Goal: Task Accomplishment & Management: Complete application form

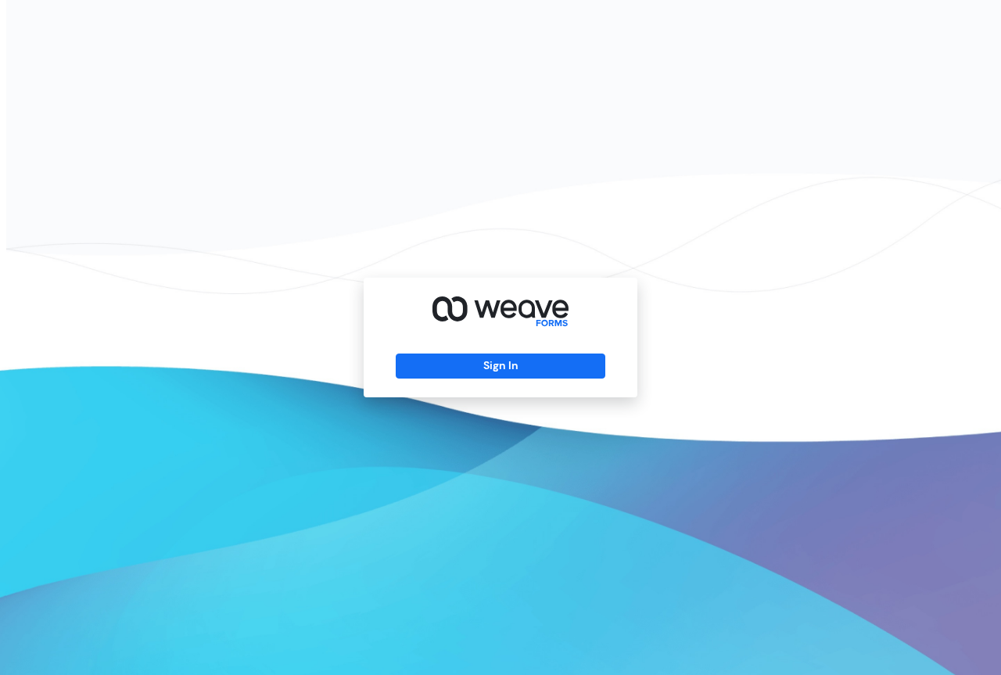
click at [497, 351] on div "Sign In" at bounding box center [501, 338] width 274 height 120
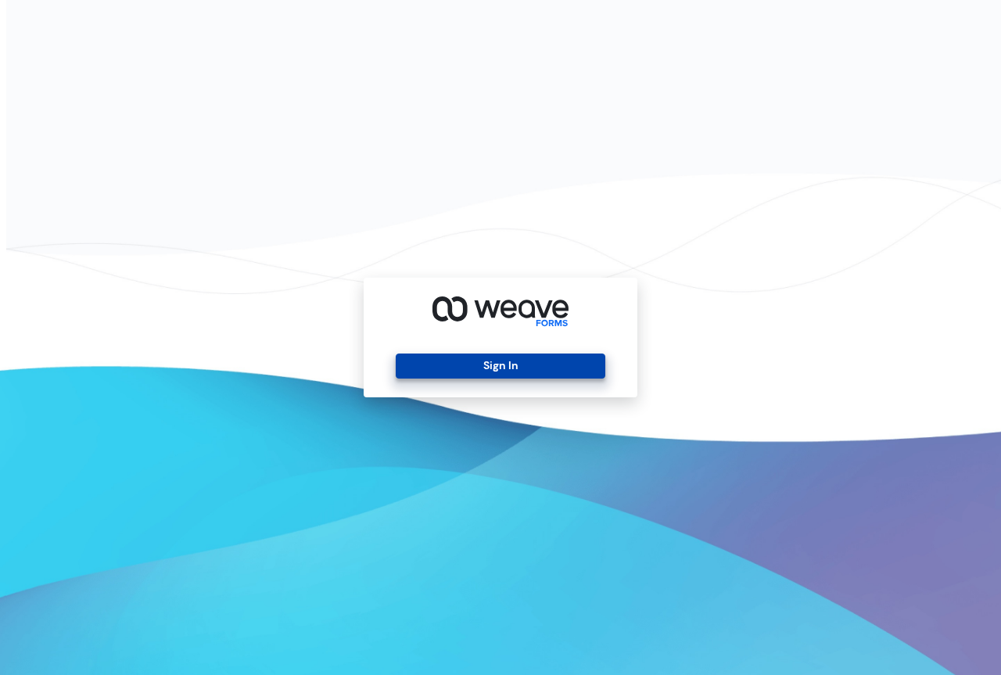
click at [447, 359] on button "Sign In" at bounding box center [500, 366] width 209 height 25
click at [530, 371] on button "Sign In" at bounding box center [500, 366] width 209 height 25
click at [488, 369] on button "Sign In" at bounding box center [500, 366] width 209 height 25
click at [456, 365] on button "Sign In" at bounding box center [500, 366] width 209 height 25
click at [467, 372] on button "Sign In" at bounding box center [500, 366] width 209 height 25
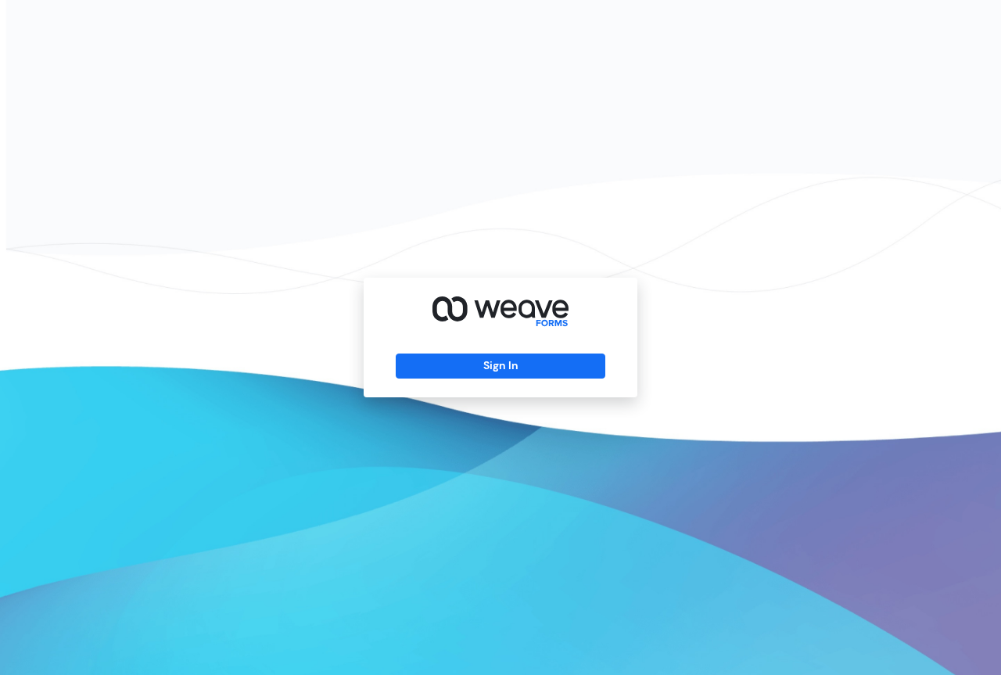
drag, startPoint x: 349, startPoint y: 197, endPoint x: 122, endPoint y: 56, distance: 267.4
click at [122, 56] on div "Sign In" at bounding box center [500, 337] width 1001 height 675
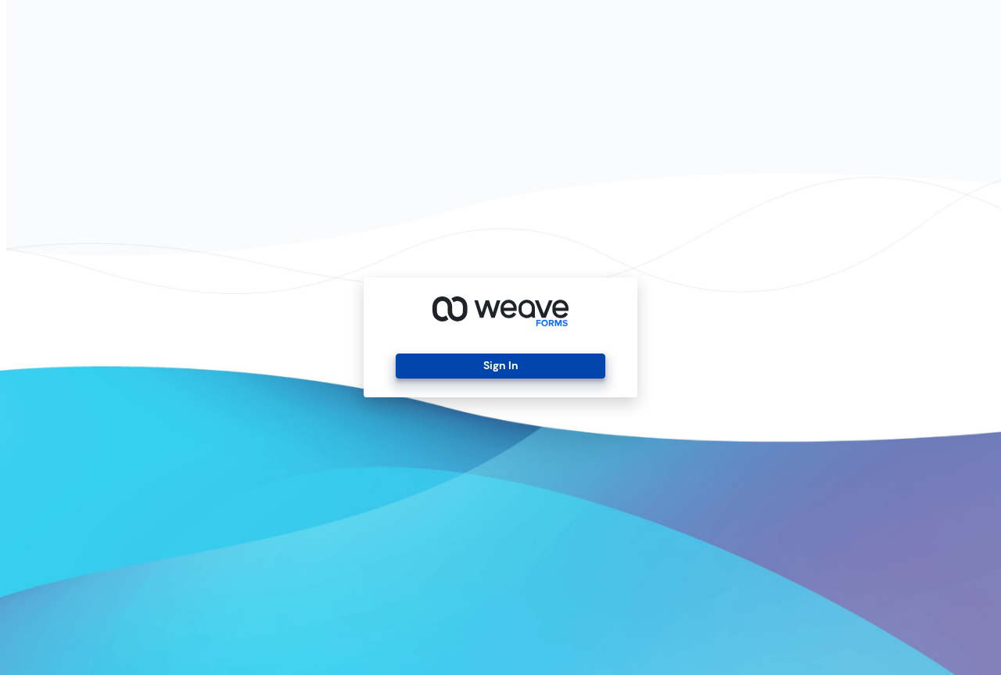
click at [483, 368] on button "Sign In" at bounding box center [500, 366] width 209 height 25
click at [468, 371] on button "Sign In" at bounding box center [500, 366] width 209 height 25
click at [501, 367] on button "Sign In" at bounding box center [500, 366] width 209 height 25
